Goal: Information Seeking & Learning: Find specific fact

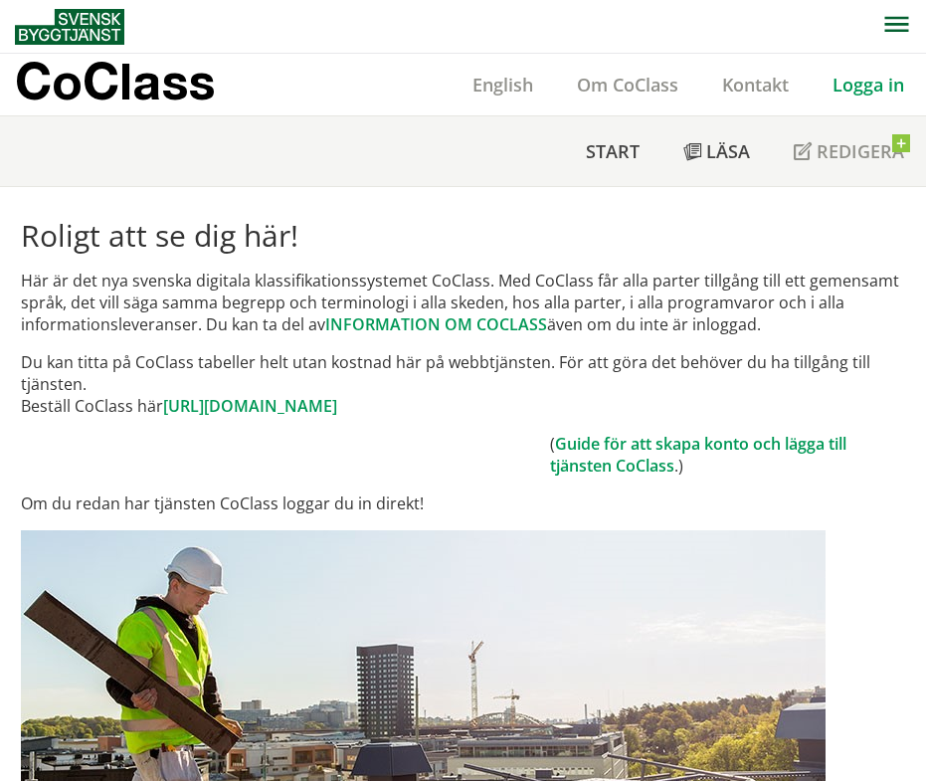
click at [892, 88] on link "Logga in" at bounding box center [868, 85] width 115 height 24
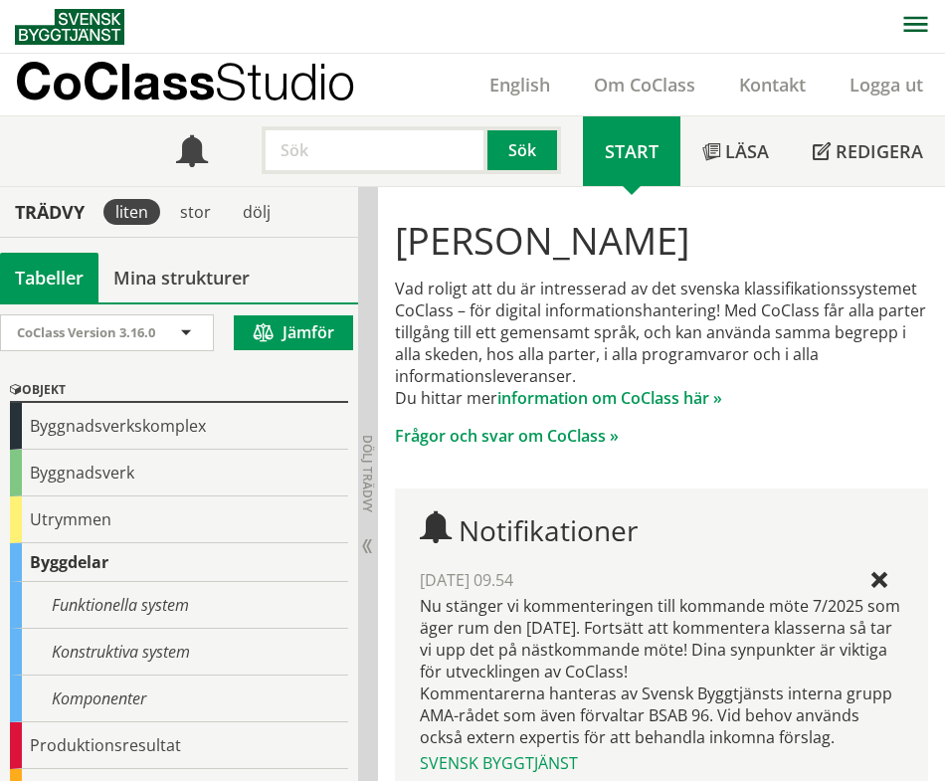
scroll to position [251, 0]
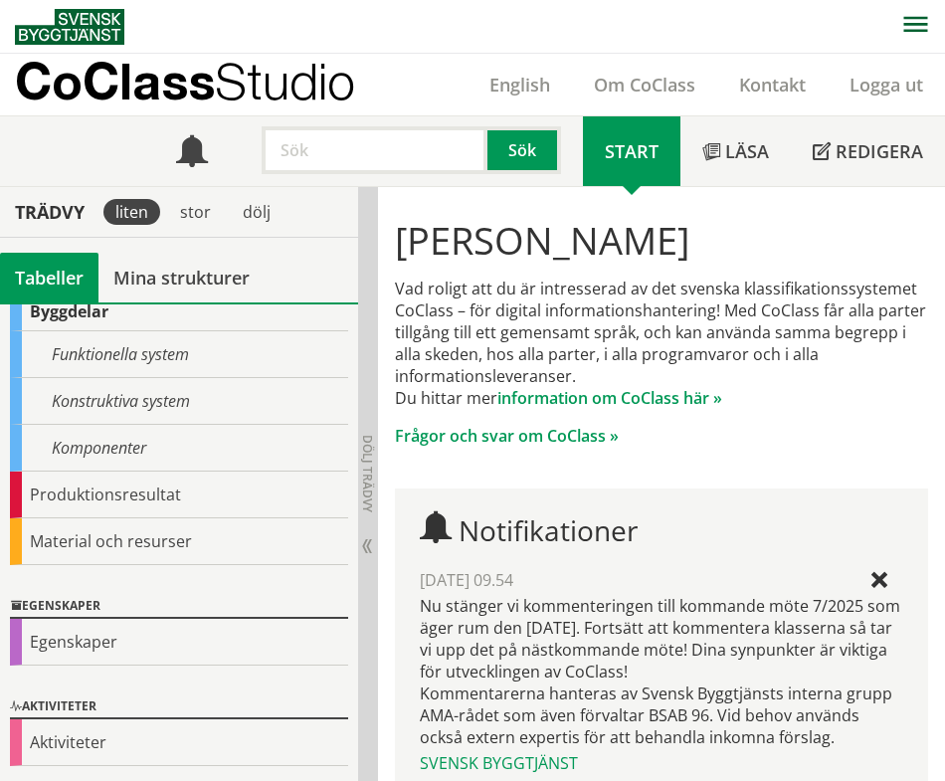
click at [63, 653] on div "Egenskaper" at bounding box center [179, 642] width 338 height 47
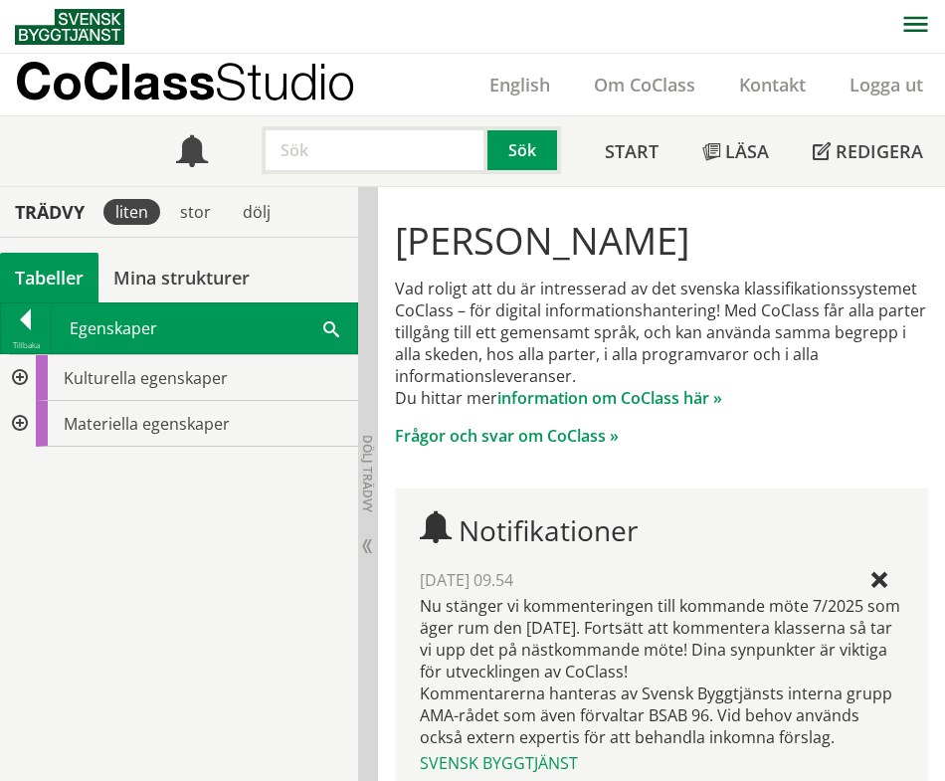
click at [10, 377] on div at bounding box center [18, 378] width 36 height 46
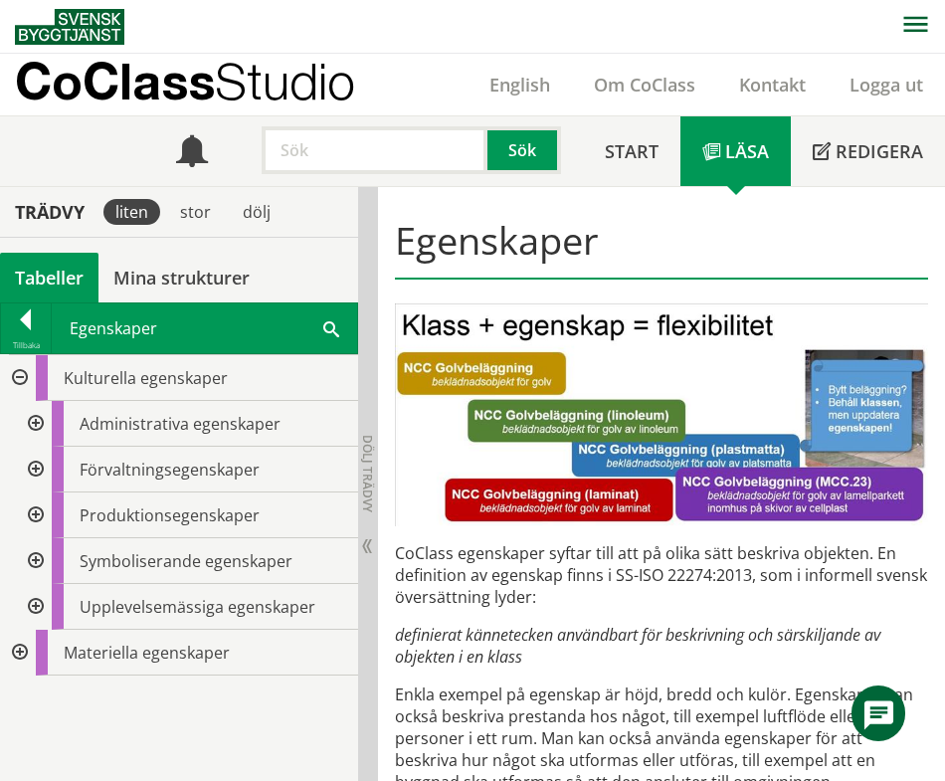
click at [37, 420] on div at bounding box center [34, 424] width 36 height 46
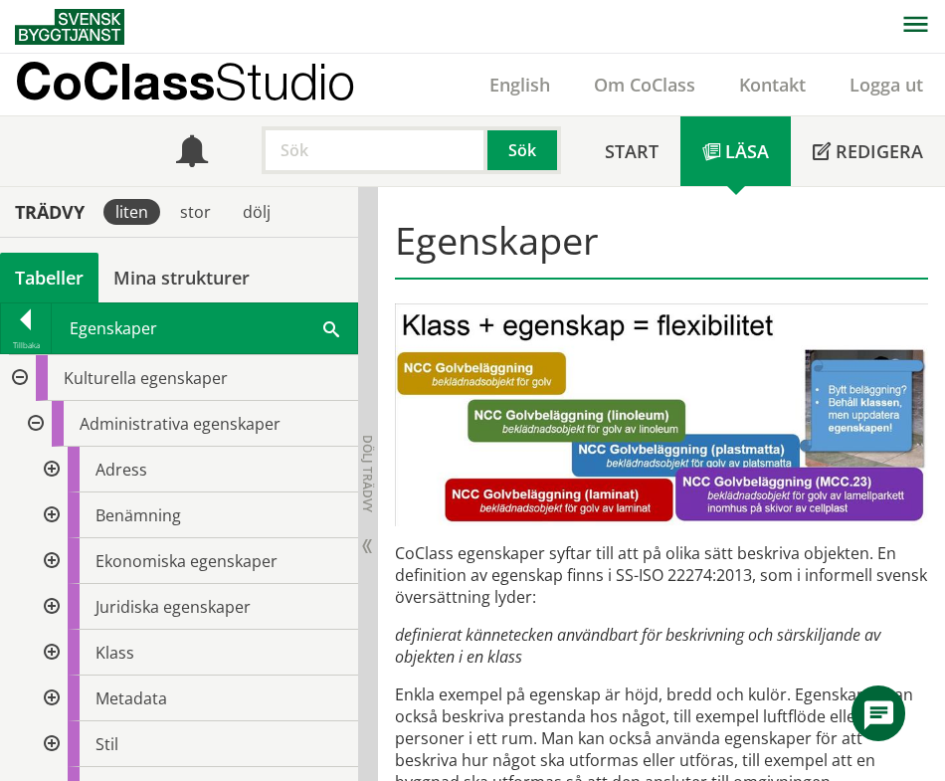
click at [62, 471] on div at bounding box center [50, 470] width 36 height 46
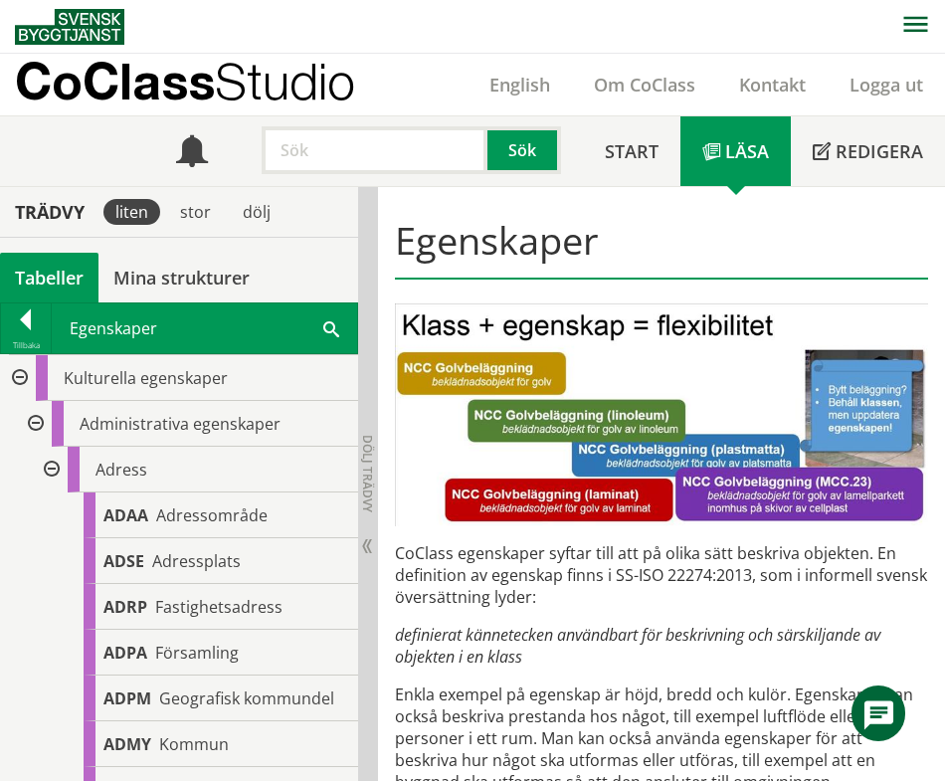
click at [170, 576] on div "ADSE Adressplats" at bounding box center [221, 561] width 275 height 46
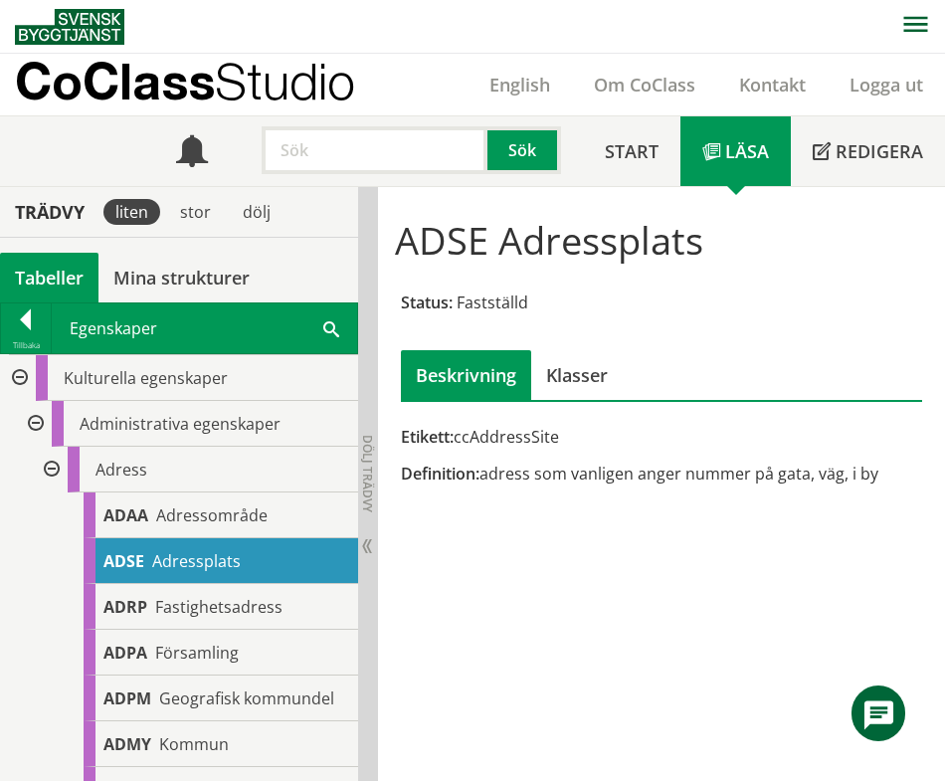
drag, startPoint x: 478, startPoint y: 439, endPoint x: 497, endPoint y: 439, distance: 18.9
click at [497, 439] on div "Etikett: ccAddressSite" at bounding box center [661, 437] width 521 height 22
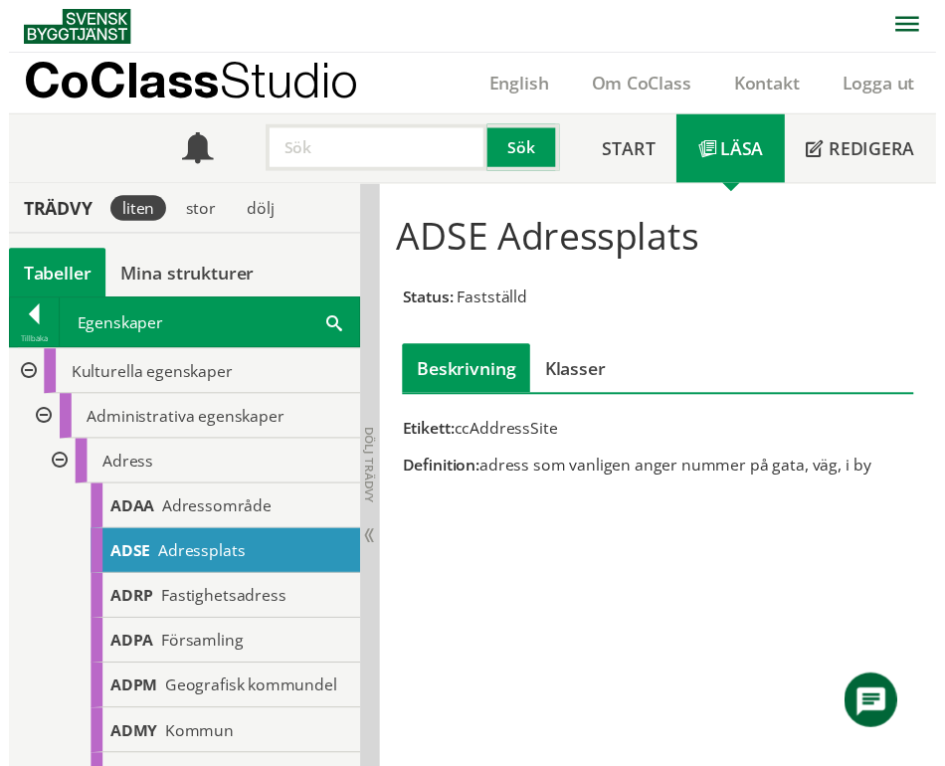
scroll to position [199, 0]
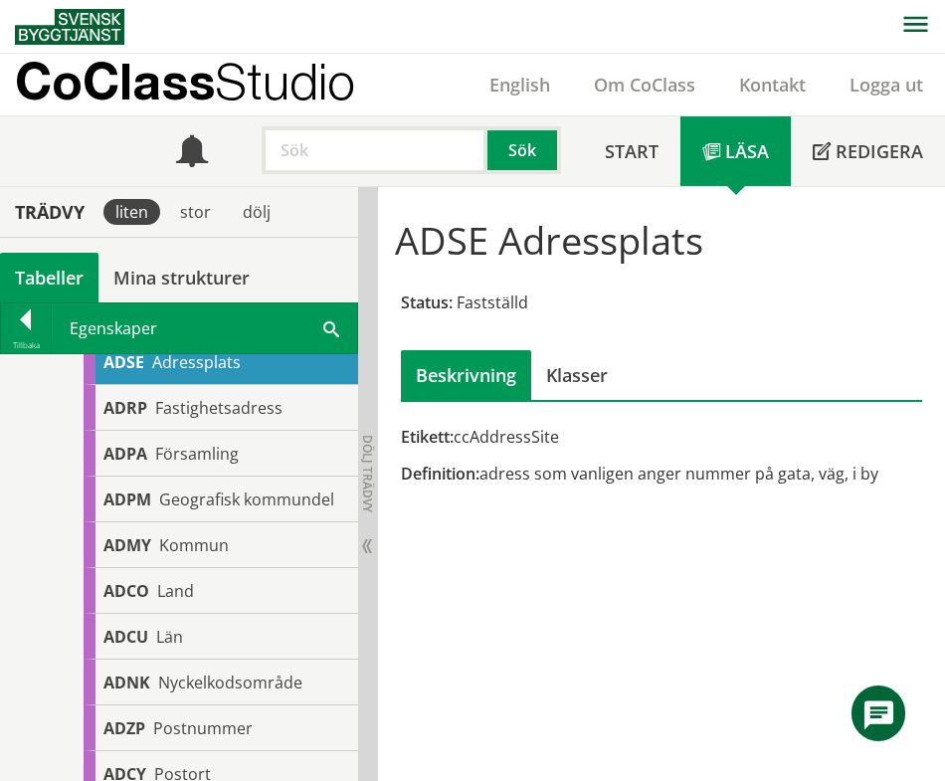
click at [344, 151] on input "text" at bounding box center [375, 150] width 226 height 48
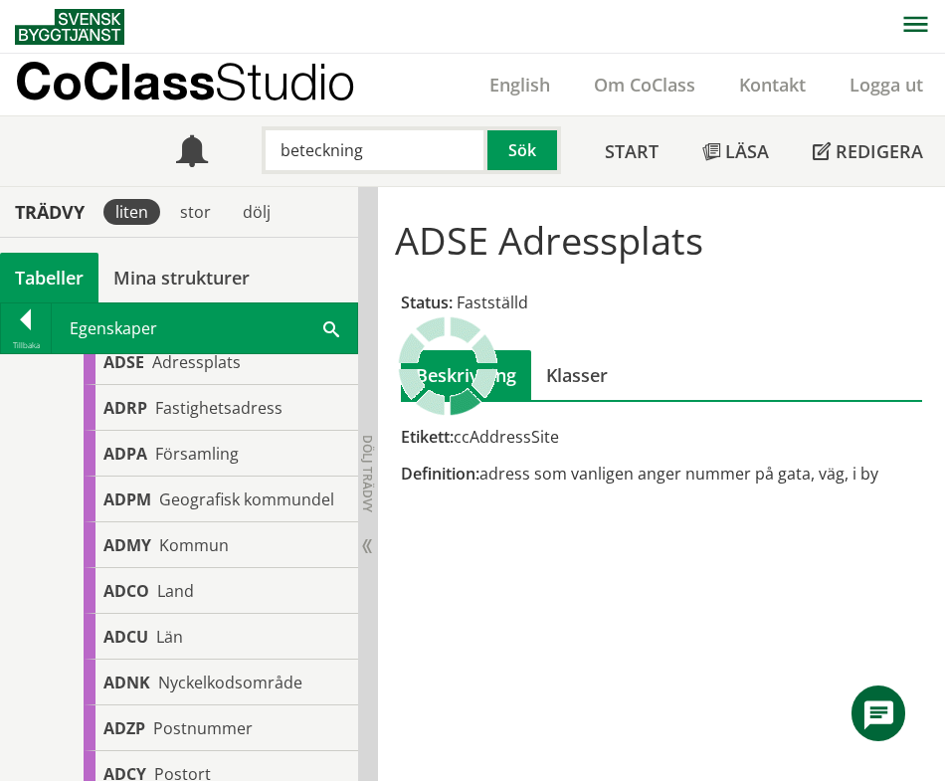
type input "beteckning"
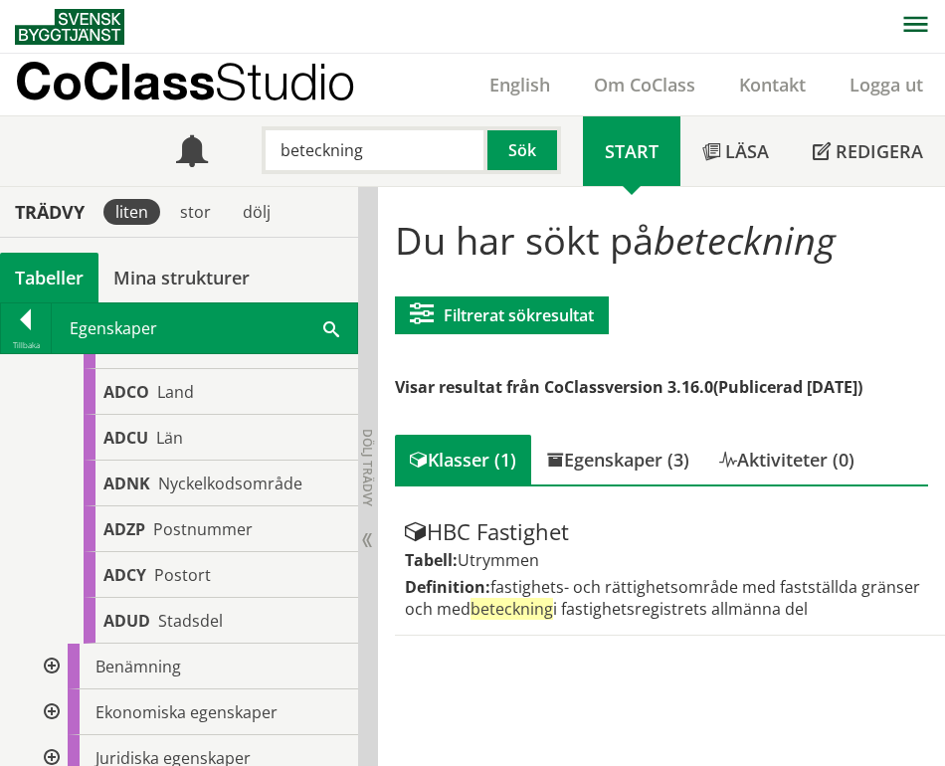
scroll to position [498, 0]
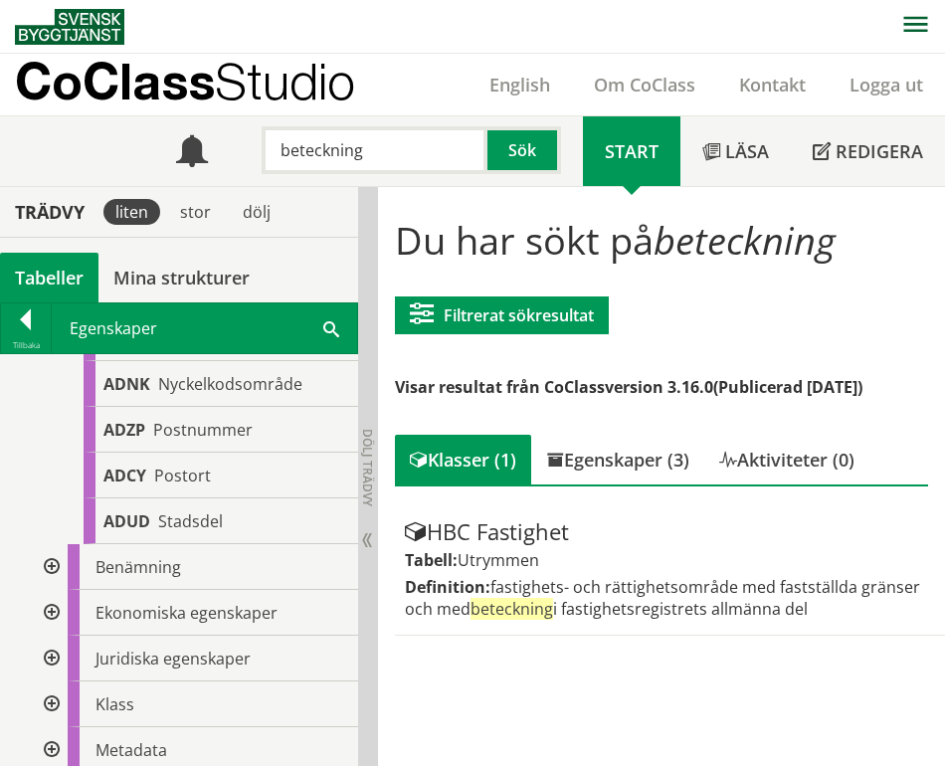
click at [43, 559] on div at bounding box center [50, 567] width 36 height 46
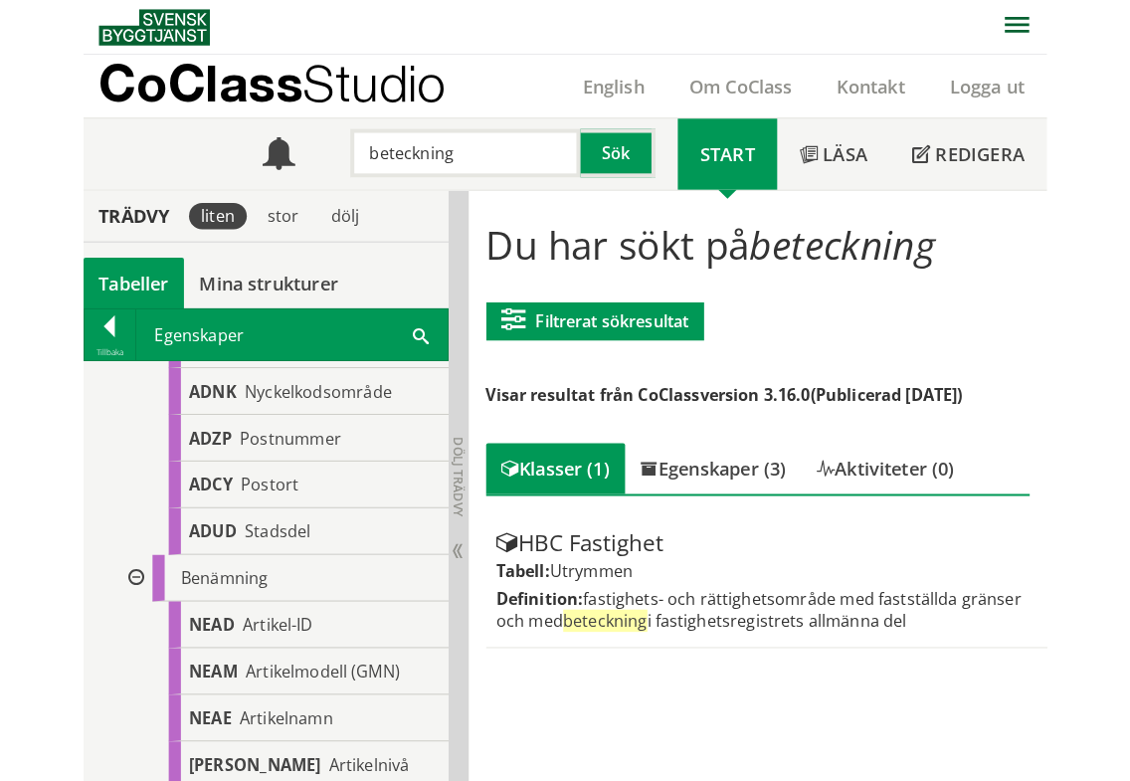
scroll to position [697, 0]
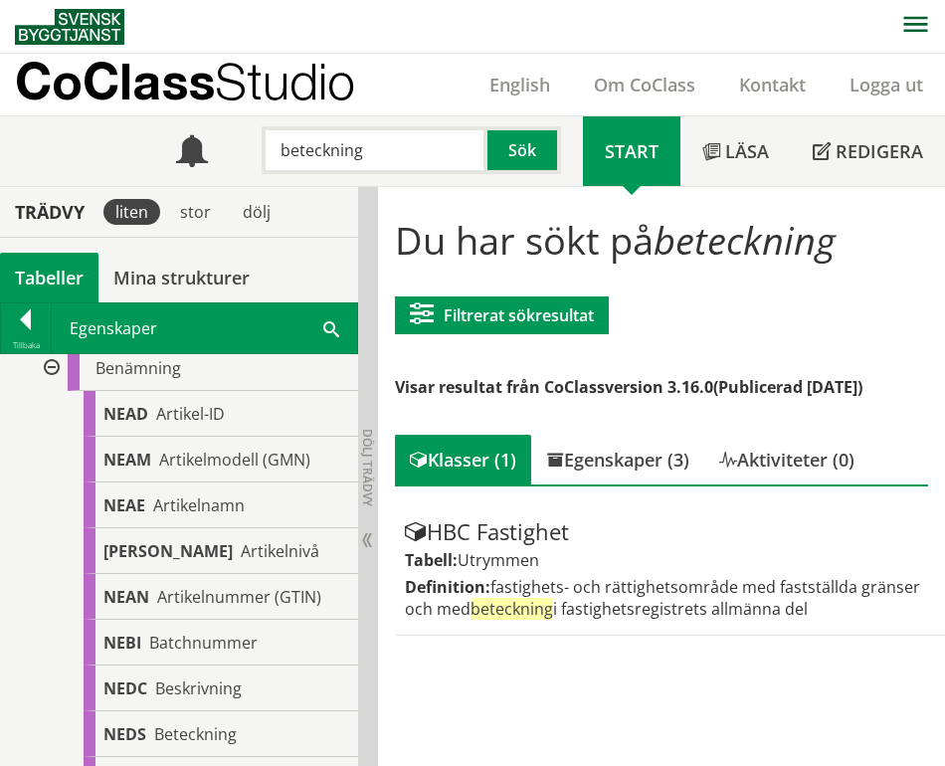
click at [223, 498] on span "Artikelnamn" at bounding box center [199, 506] width 92 height 22
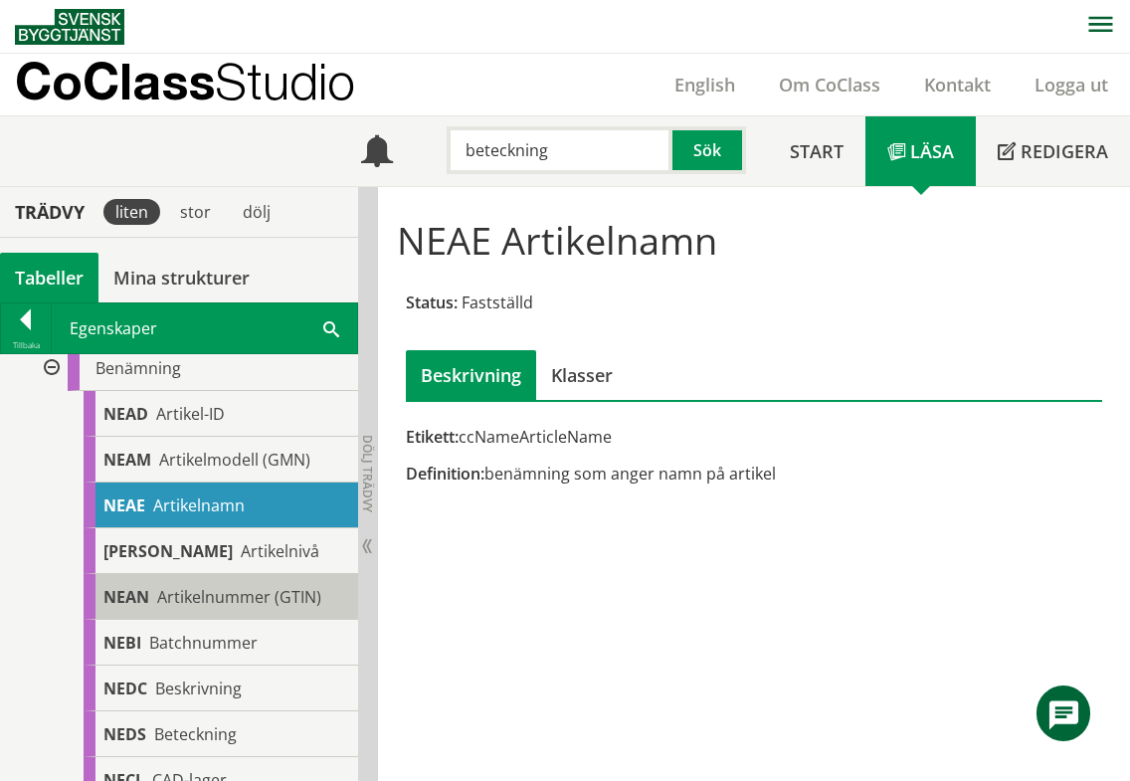
click at [224, 601] on span "Artikelnummer (GTIN)" at bounding box center [239, 597] width 164 height 22
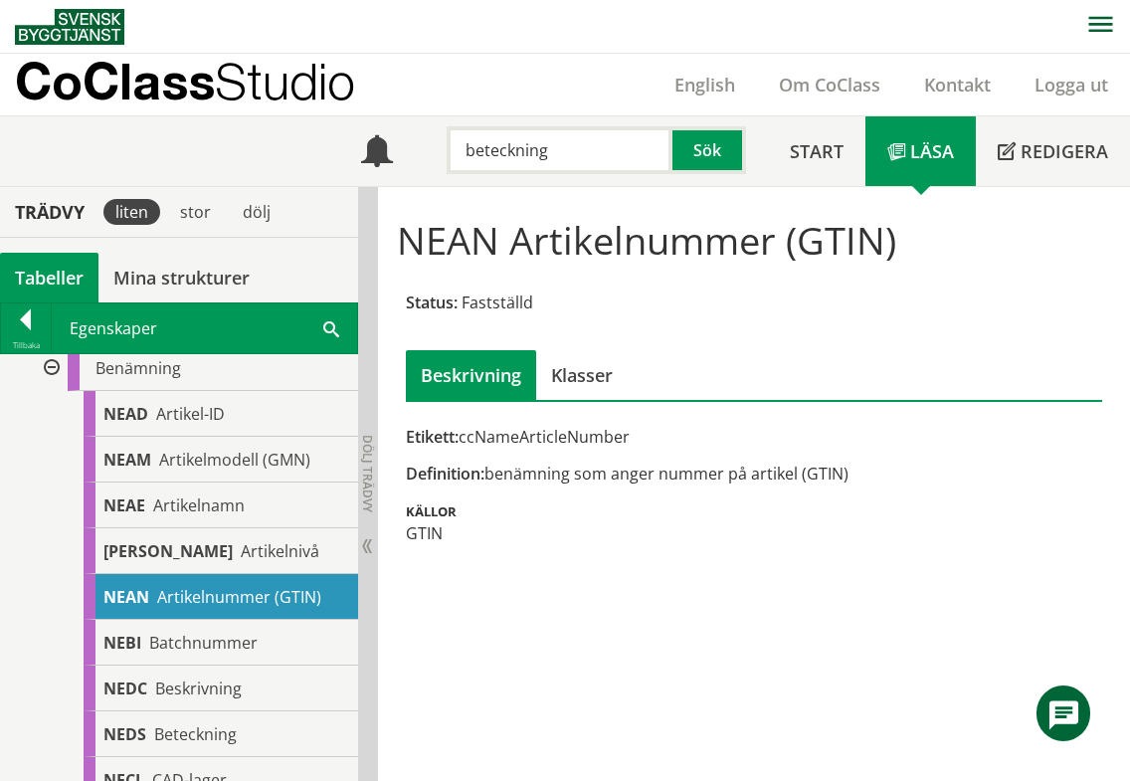
drag, startPoint x: 505, startPoint y: 245, endPoint x: 706, endPoint y: 238, distance: 202.1
click at [706, 238] on h1 "NEAN Artikelnummer (GTIN)" at bounding box center [754, 240] width 714 height 44
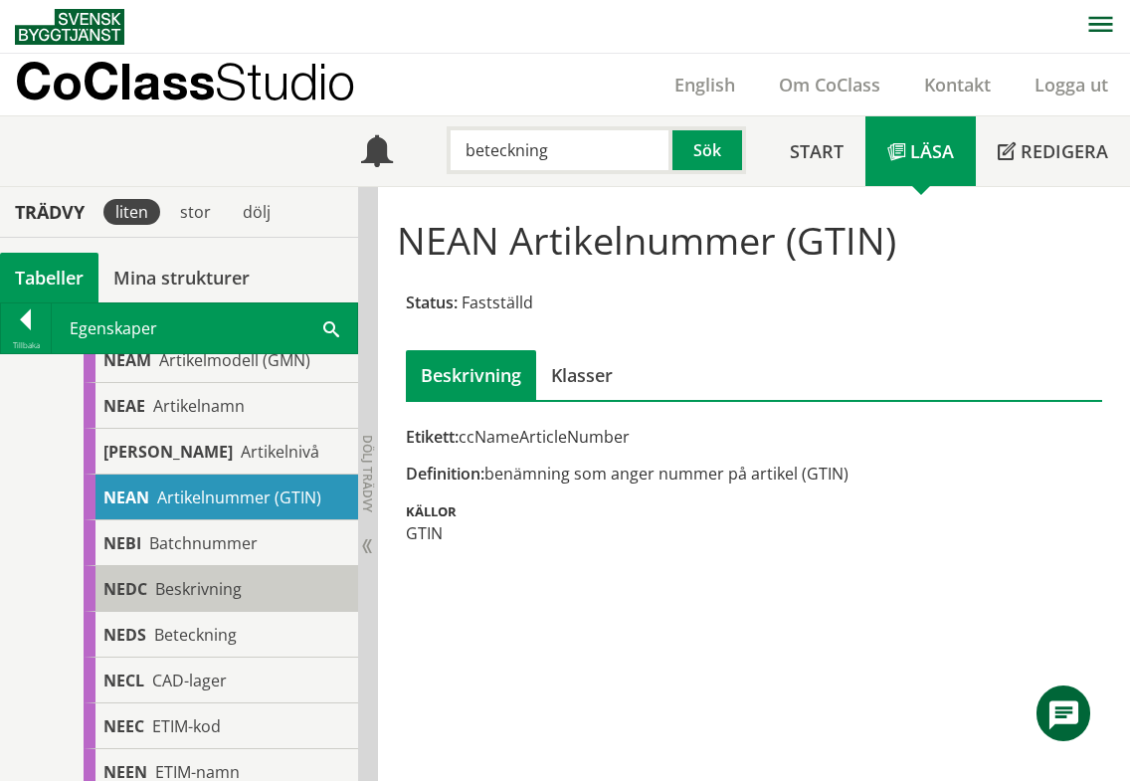
click at [218, 598] on span "Beskrivning" at bounding box center [198, 589] width 87 height 22
click at [182, 583] on span "Beskrivning" at bounding box center [198, 589] width 87 height 22
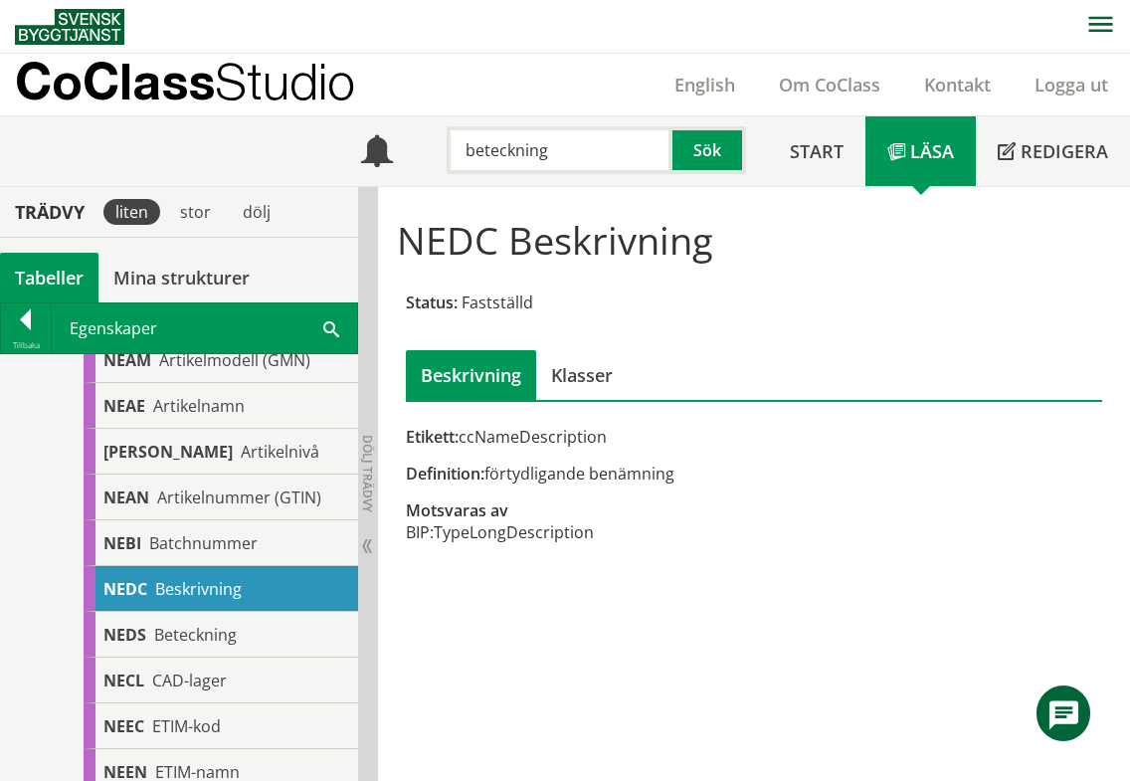
scroll to position [896, 0]
